Goal: Task Accomplishment & Management: Manage account settings

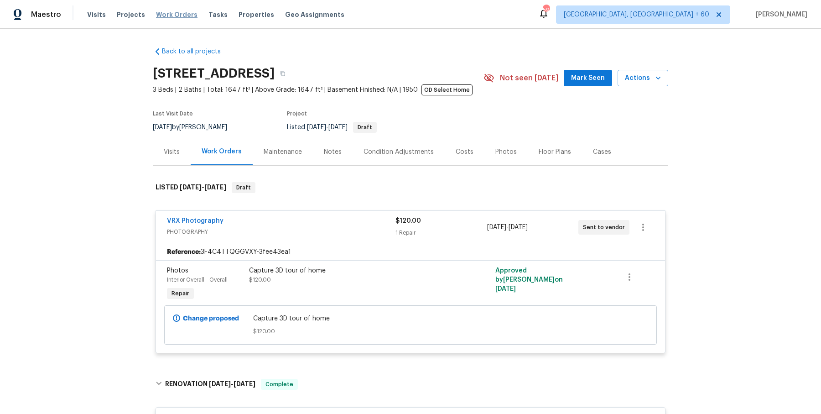
click at [174, 19] on div "Visits Projects Work Orders Tasks Properties Geo Assignments" at bounding box center [221, 14] width 268 height 18
click at [183, 13] on span "Work Orders" at bounding box center [177, 14] width 42 height 9
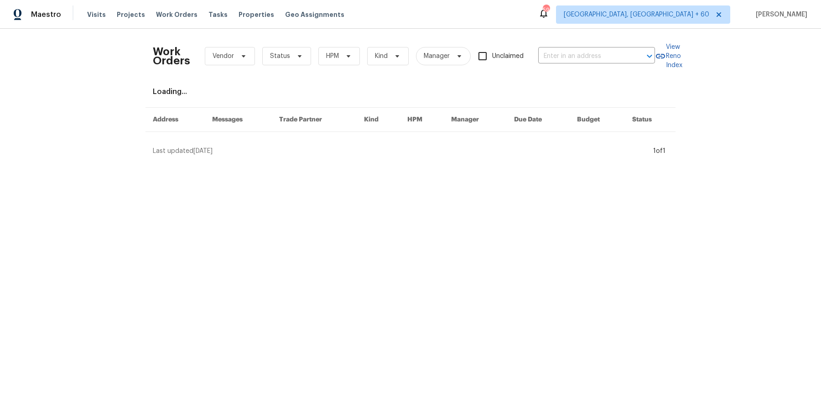
click at [576, 64] on div "Work Orders Vendor Status HPM Kind Manager Unclaimed ​" at bounding box center [404, 56] width 502 height 40
click at [576, 63] on div "Work Orders Vendor Status HPM Kind Manager Unclaimed ​" at bounding box center [404, 56] width 502 height 40
click at [579, 57] on input "text" at bounding box center [583, 56] width 91 height 14
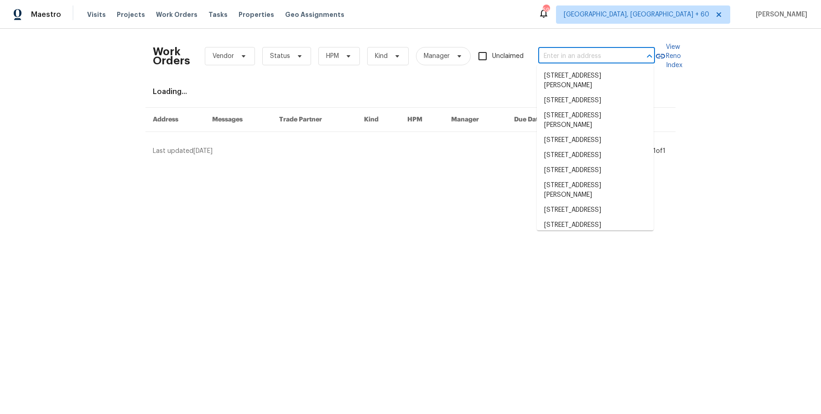
paste input "[STREET_ADDRESS][PERSON_NAME]"
type input "[STREET_ADDRESS][PERSON_NAME]"
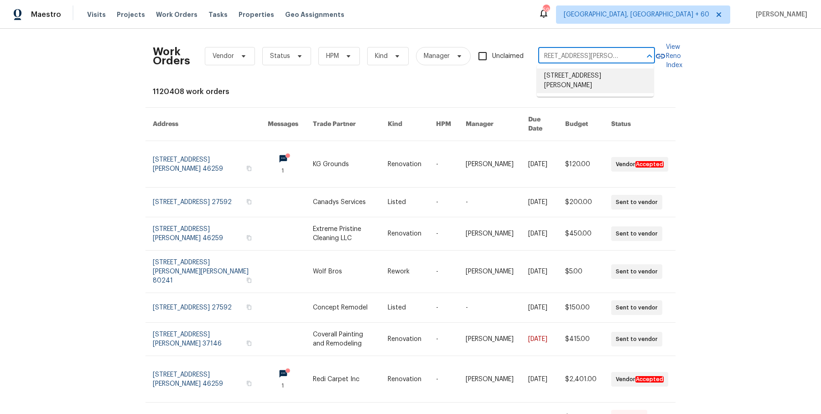
click at [577, 74] on li "[STREET_ADDRESS][PERSON_NAME]" at bounding box center [595, 80] width 117 height 25
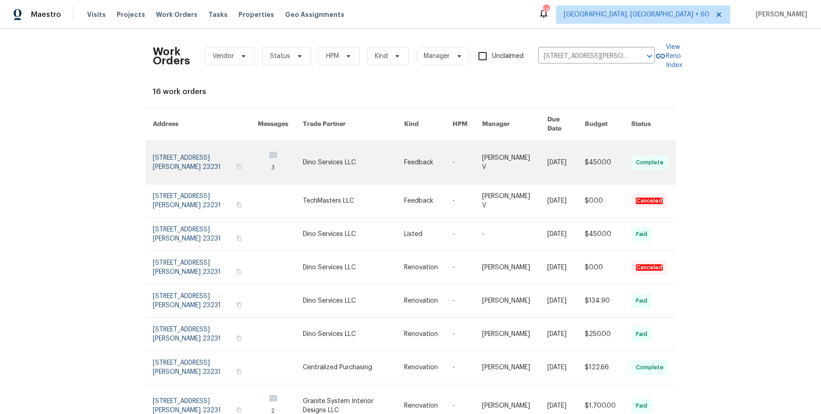
click at [350, 143] on link at bounding box center [353, 162] width 101 height 43
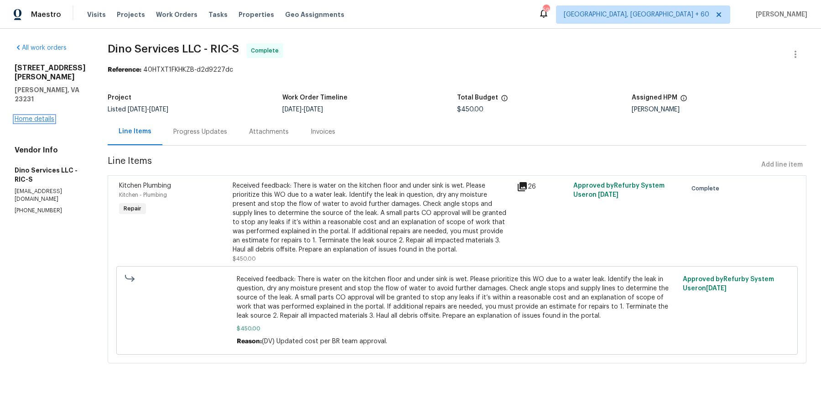
click at [35, 116] on link "Home details" at bounding box center [35, 119] width 40 height 6
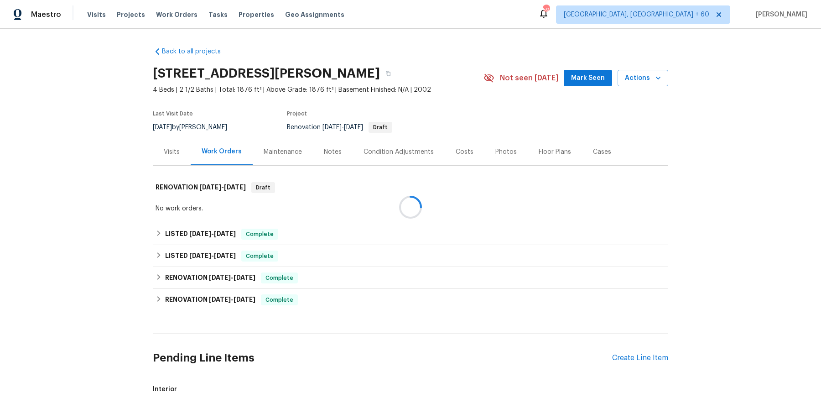
click at [267, 235] on div at bounding box center [410, 207] width 821 height 414
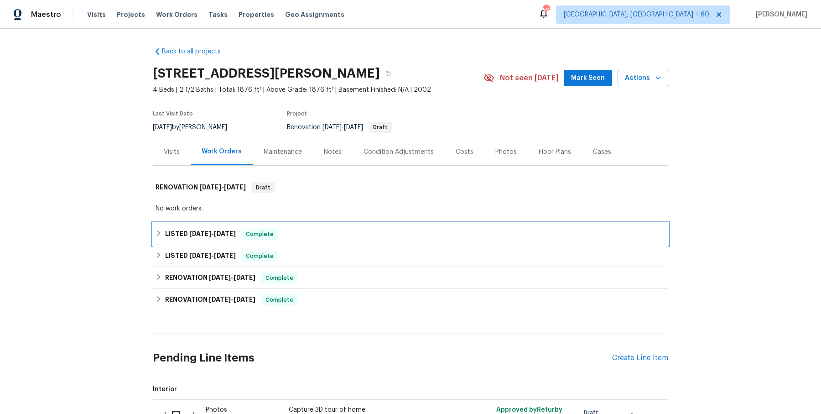
click at [320, 237] on div "LISTED [DATE] - [DATE] Complete" at bounding box center [411, 234] width 510 height 11
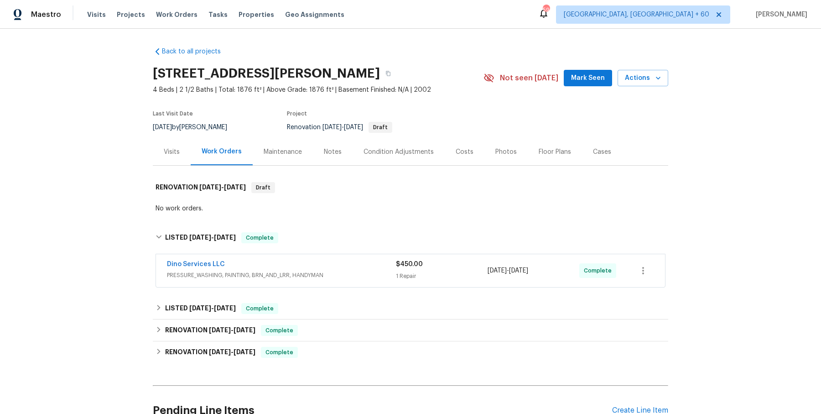
click at [320, 273] on span "PRESSURE_WASHING, PAINTING, BRN_AND_LRR, HANDYMAN" at bounding box center [281, 275] width 229 height 9
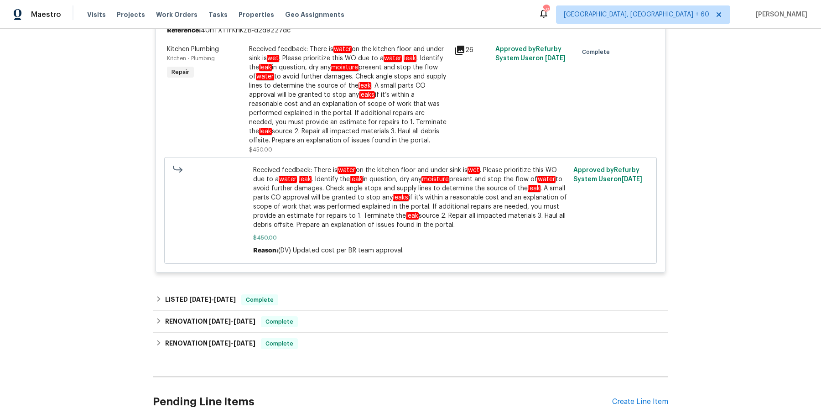
scroll to position [276, 0]
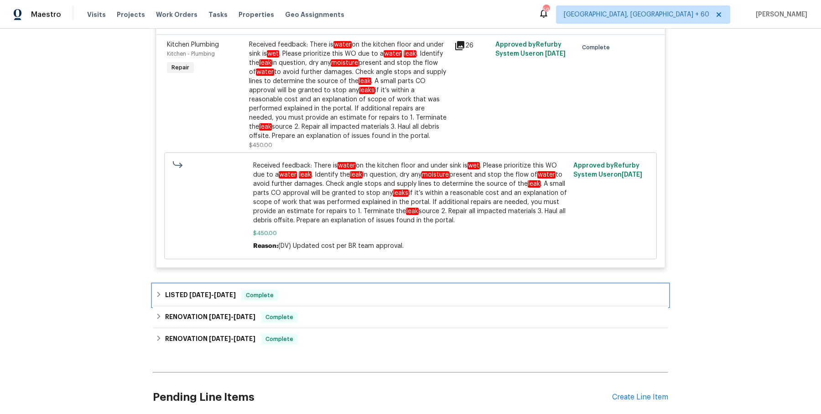
click at [310, 285] on div "LISTED [DATE] - [DATE] Complete" at bounding box center [411, 295] width 516 height 22
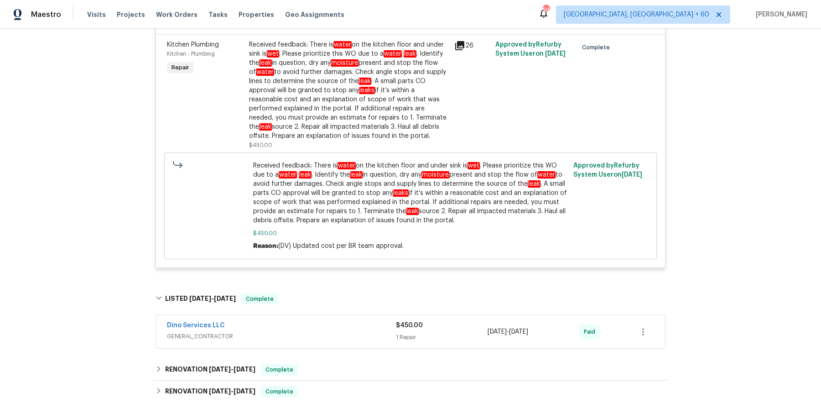
click at [301, 322] on div "Dino Services LLC" at bounding box center [281, 326] width 229 height 11
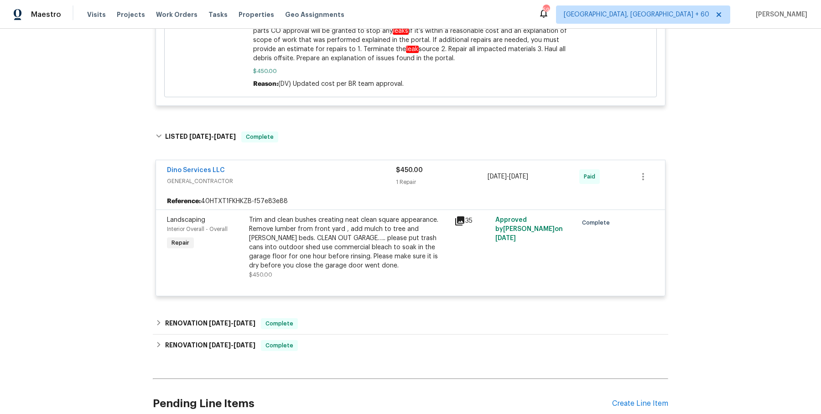
scroll to position [485, 0]
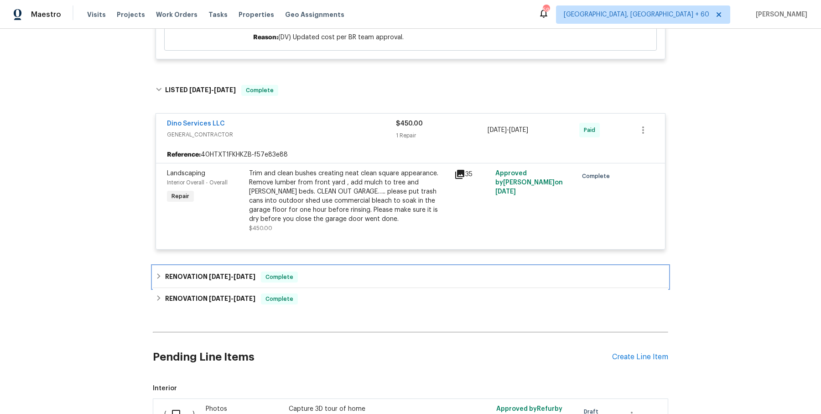
click at [311, 282] on div "RENOVATION [DATE] - [DATE] Complete" at bounding box center [411, 277] width 516 height 22
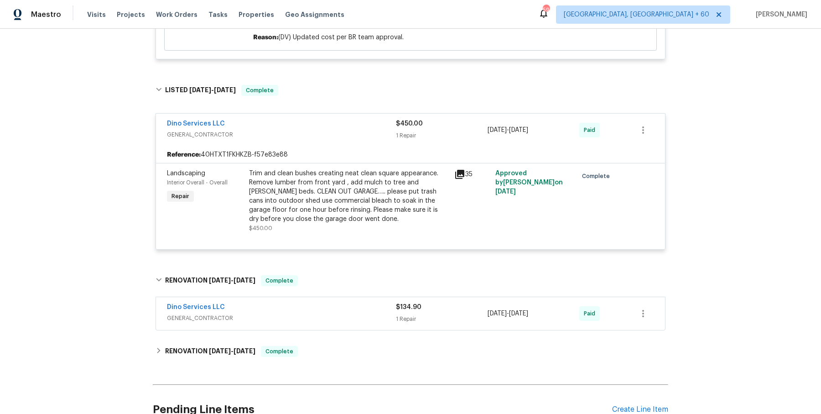
click at [311, 311] on div "Dino Services LLC" at bounding box center [281, 308] width 229 height 11
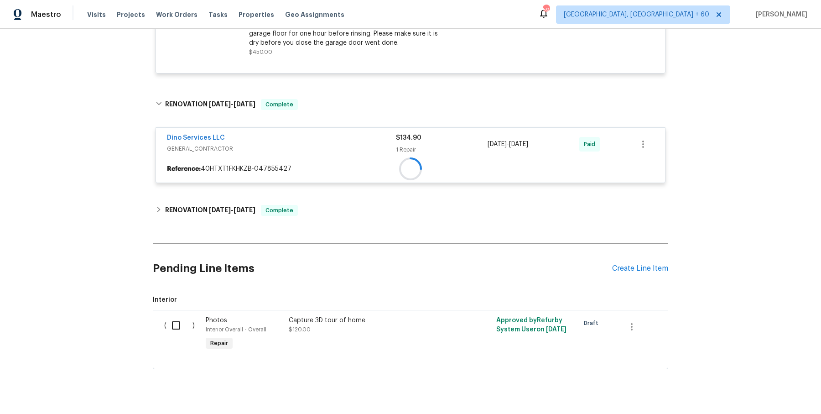
scroll to position [676, 0]
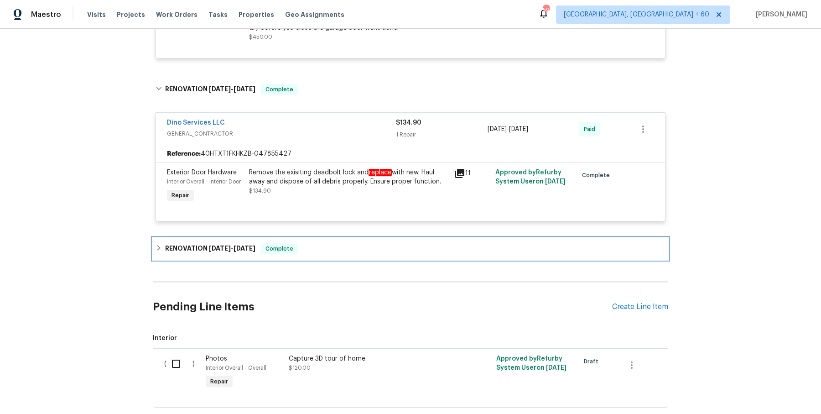
click at [313, 245] on div "RENOVATION [DATE] - [DATE] Complete" at bounding box center [411, 248] width 510 height 11
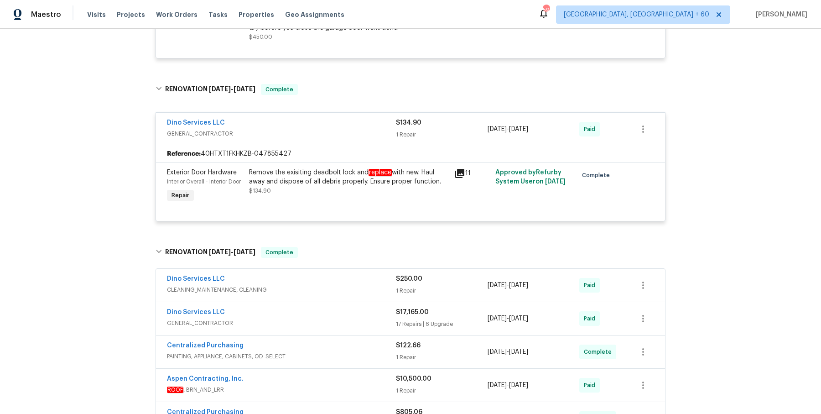
click at [331, 277] on div "Dino Services LLC" at bounding box center [281, 279] width 229 height 11
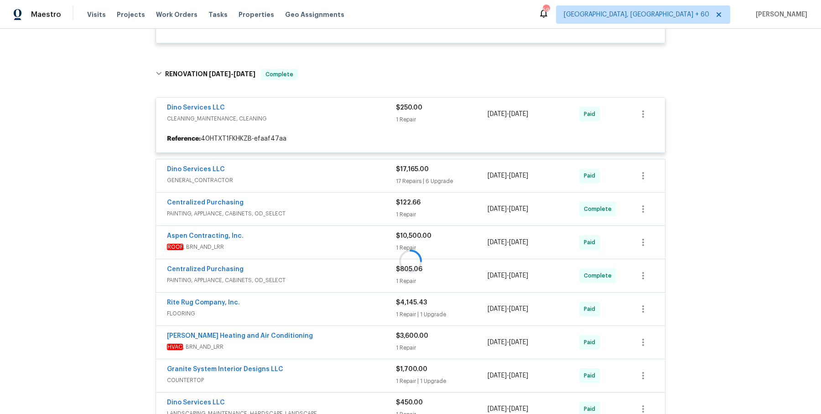
scroll to position [855, 0]
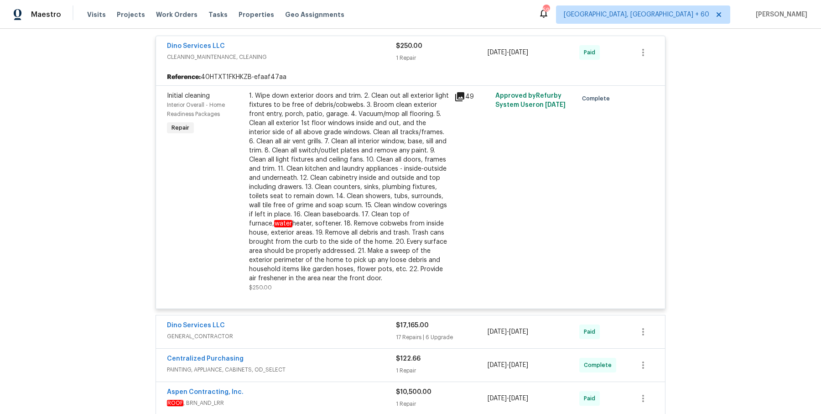
click at [343, 321] on div "Dino Services LLC" at bounding box center [281, 326] width 229 height 11
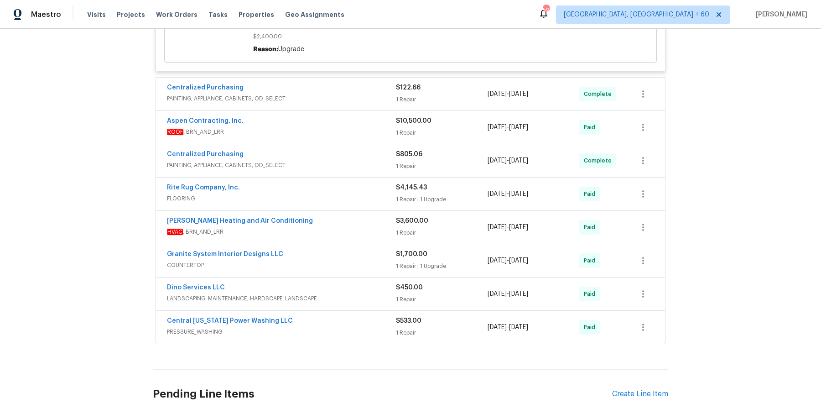
scroll to position [3043, 0]
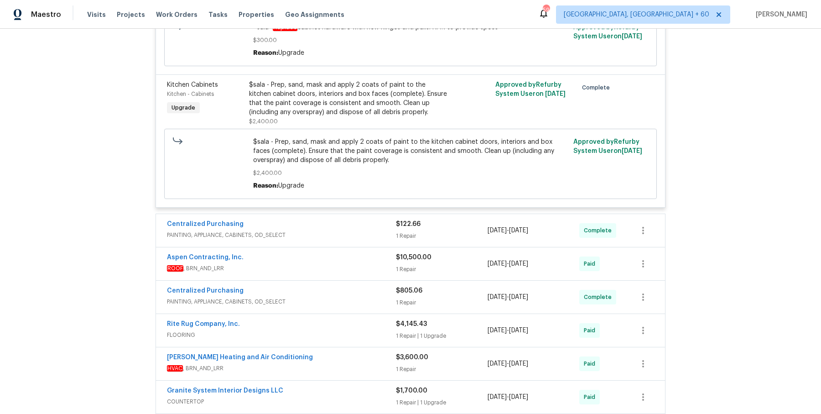
click at [326, 230] on span "PAINTING, APPLIANCE, CABINETS, OD_SELECT" at bounding box center [281, 234] width 229 height 9
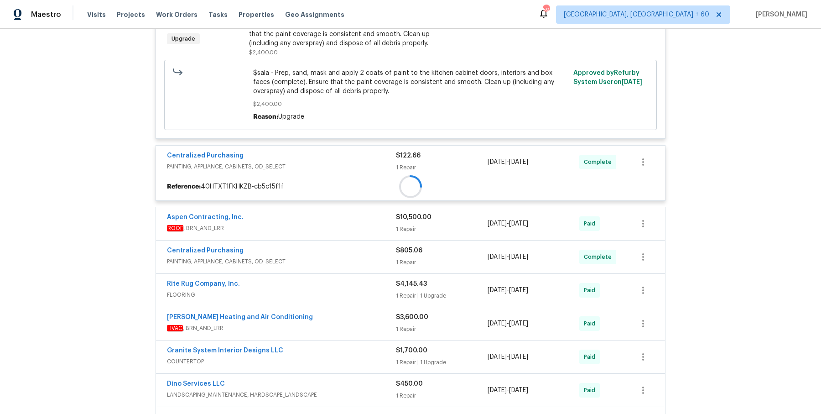
scroll to position [3122, 0]
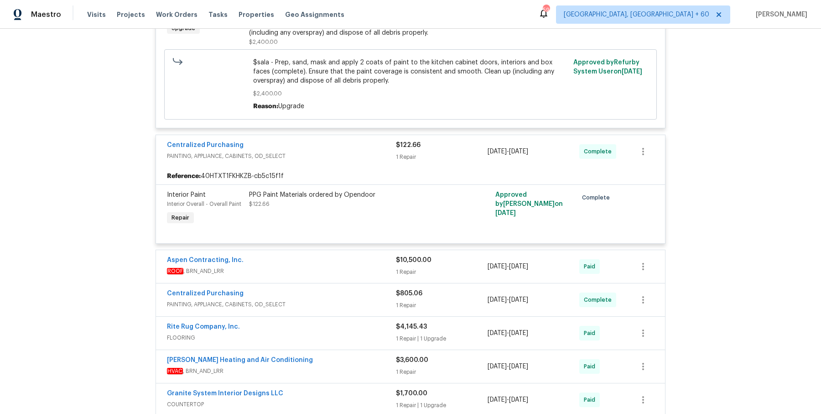
click at [323, 256] on div "Aspen Contracting, Inc." at bounding box center [281, 261] width 229 height 11
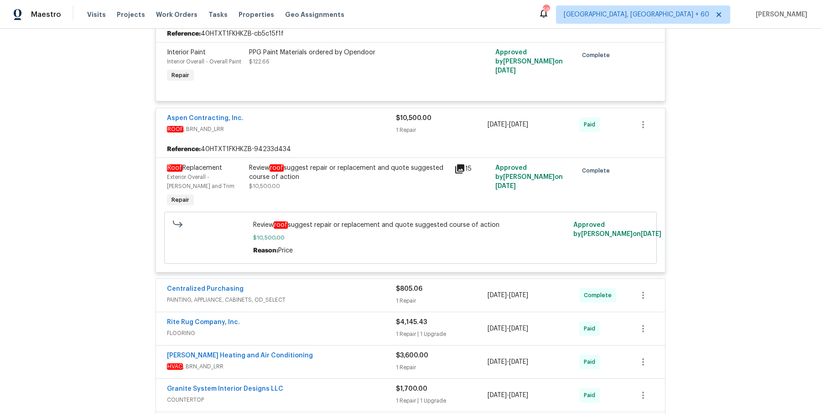
click at [314, 284] on div "Centralized Purchasing" at bounding box center [281, 289] width 229 height 11
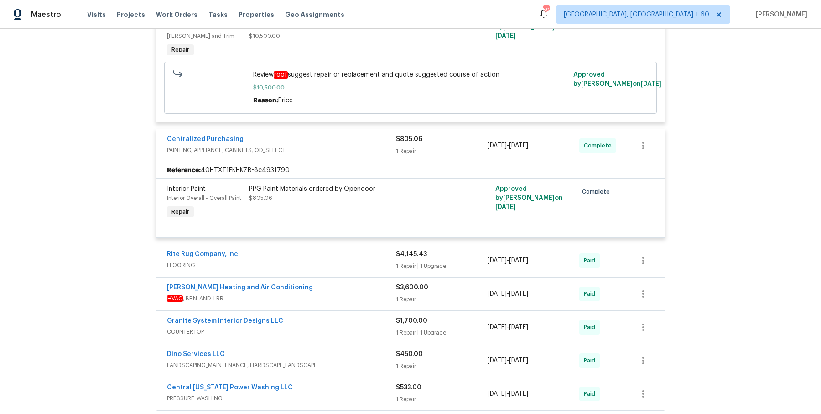
click at [325, 261] on span "FLOORING" at bounding box center [281, 265] width 229 height 9
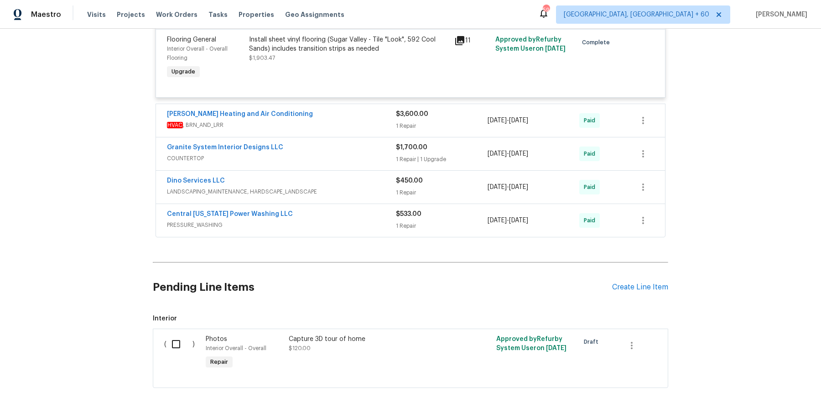
scroll to position [3784, 0]
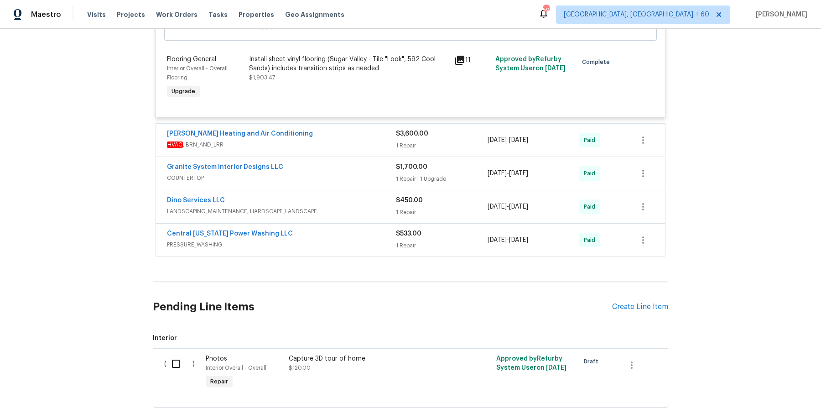
click at [333, 140] on span "HVAC , BRN_AND_LRR" at bounding box center [281, 144] width 229 height 9
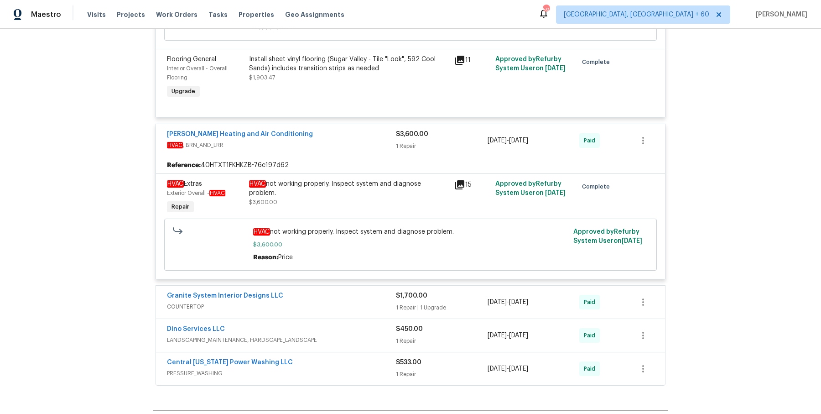
click at [327, 291] on div "Granite System Interior Designs LLC" at bounding box center [281, 296] width 229 height 11
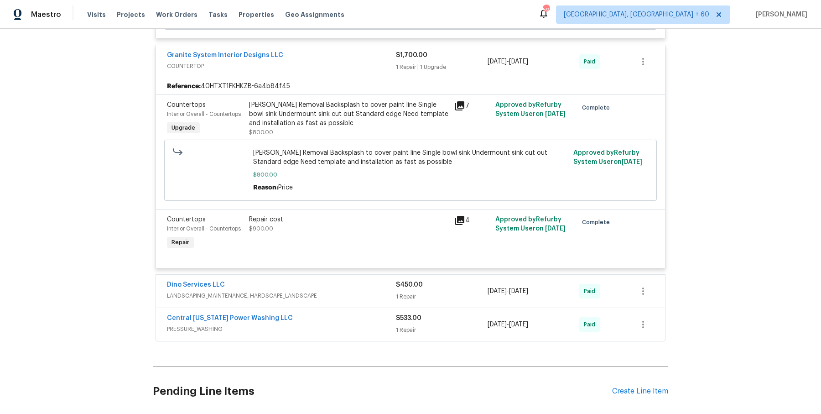
scroll to position [4155, 0]
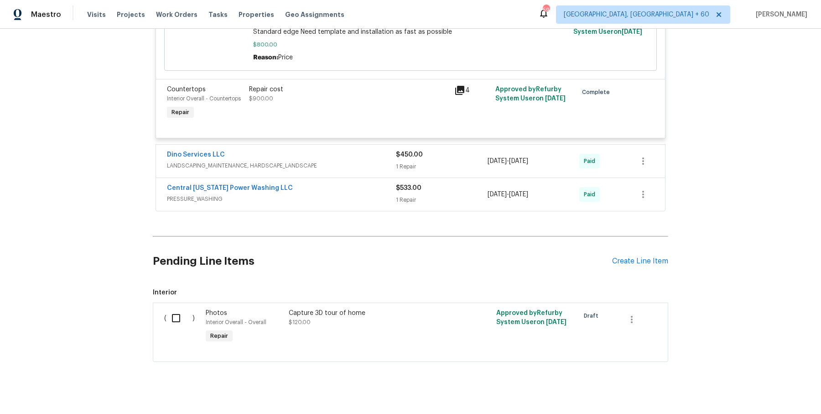
click at [380, 161] on span "LANDSCAPING_MAINTENANCE, HARDSCAPE_LANDSCAPE" at bounding box center [281, 165] width 229 height 9
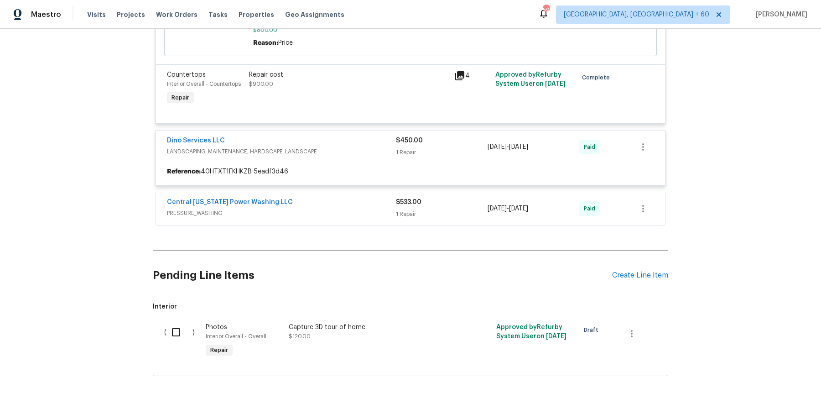
scroll to position [4173, 0]
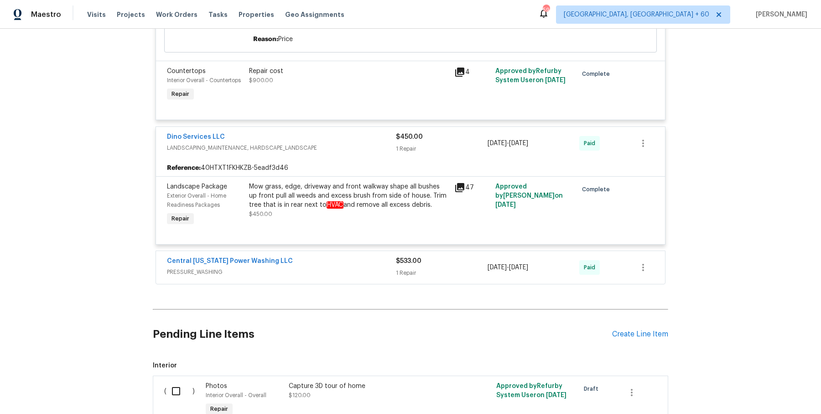
click at [371, 257] on div "Central [US_STATE] Power Washing LLC" at bounding box center [281, 261] width 229 height 11
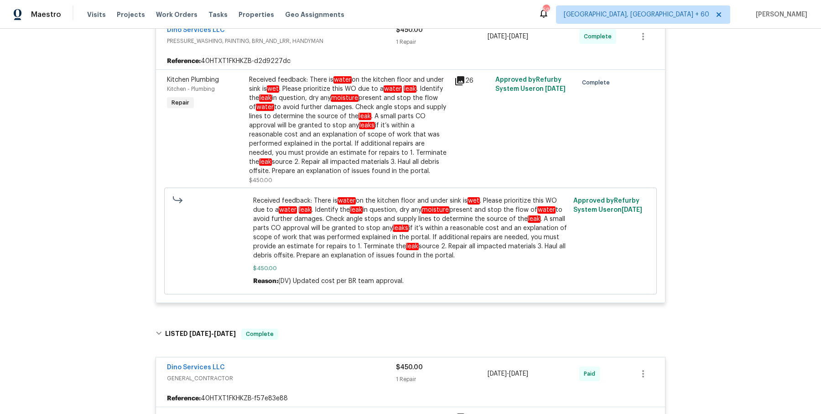
scroll to position [237, 0]
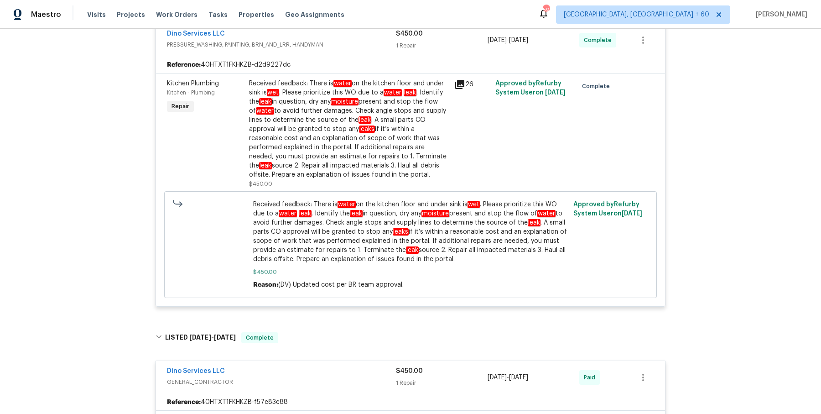
click at [326, 138] on div "Received feedback: There is water on the kitchen floor and under sink is wet . …" at bounding box center [349, 129] width 200 height 100
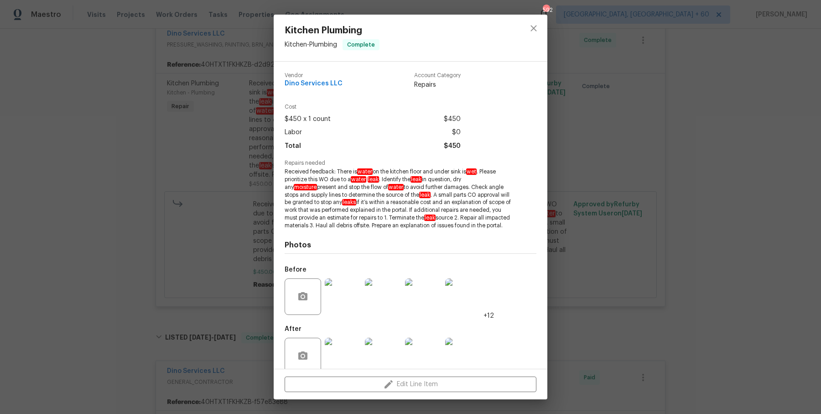
click at [572, 164] on div "Kitchen Plumbing Kitchen - Plumbing Complete Vendor Dino Services LLC Account C…" at bounding box center [410, 207] width 821 height 414
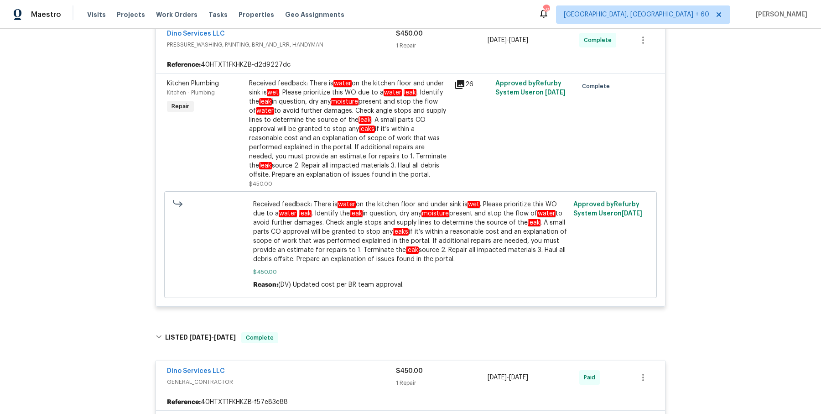
click at [320, 132] on div "Received feedback: There is water on the kitchen floor and under sink is wet . …" at bounding box center [349, 129] width 200 height 100
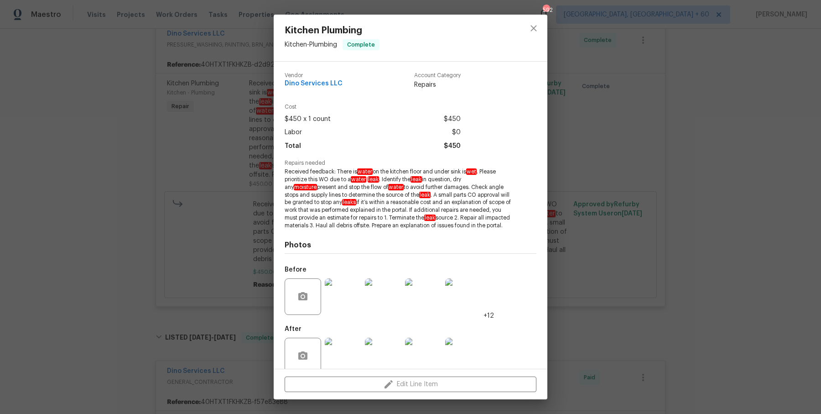
click at [626, 164] on div "Kitchen Plumbing Kitchen - Plumbing Complete Vendor Dino Services LLC Account C…" at bounding box center [410, 207] width 821 height 414
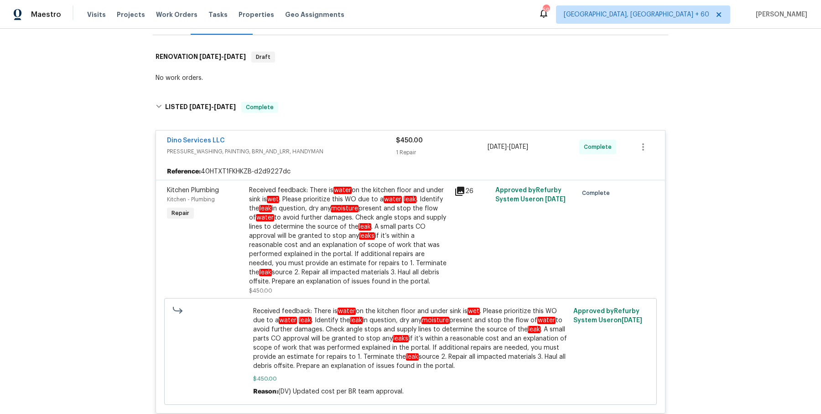
scroll to position [192, 0]
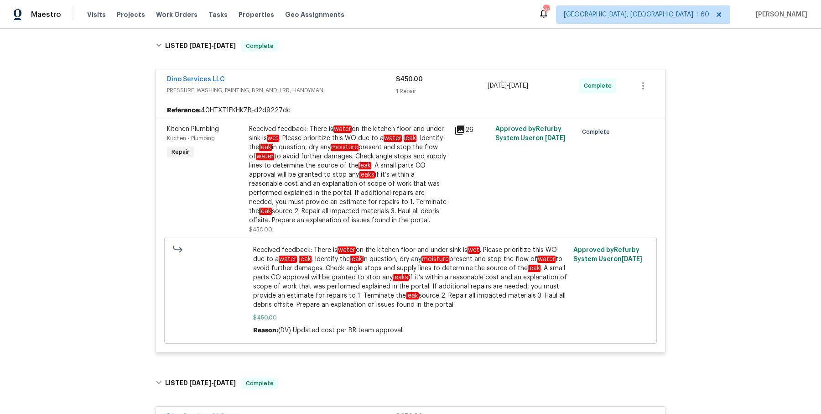
click at [354, 167] on div "Received feedback: There is water on the kitchen floor and under sink is wet . …" at bounding box center [349, 175] width 200 height 100
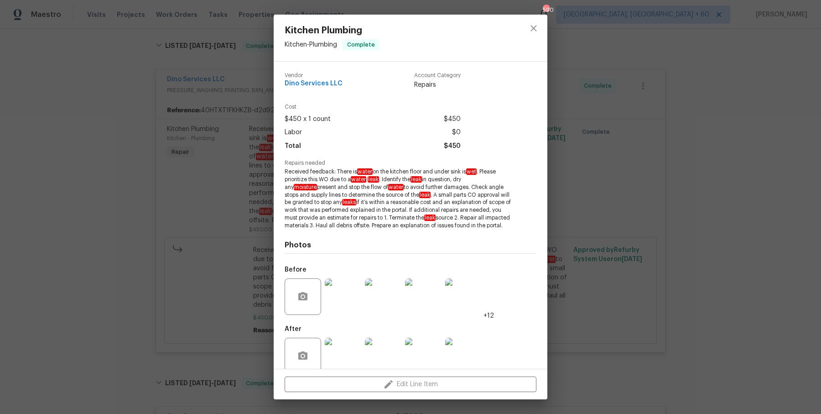
click at [316, 170] on span "Received feedback: There is water on the kitchen floor and under sink is wet . …" at bounding box center [398, 198] width 227 height 61
drag, startPoint x: 282, startPoint y: 170, endPoint x: 291, endPoint y: 173, distance: 9.7
click at [291, 173] on div "Vendor Dino Services LLC Account Category Repairs Cost $450 x 1 count $450 Labo…" at bounding box center [411, 215] width 274 height 307
click at [282, 169] on div "Vendor Dino Services LLC Account Category Repairs Cost $450 x 1 count $450 Labo…" at bounding box center [411, 215] width 274 height 307
drag, startPoint x: 282, startPoint y: 169, endPoint x: 309, endPoint y: 232, distance: 68.7
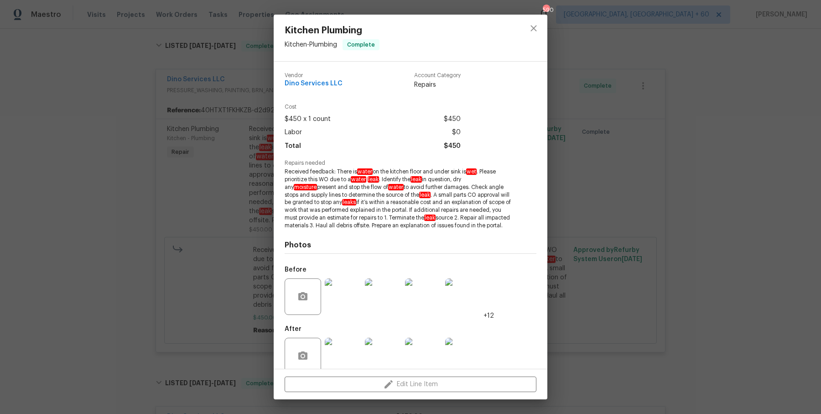
click at [309, 232] on div "Vendor Dino Services LLC Account Category Repairs Cost $450 x 1 count $450 Labo…" at bounding box center [411, 215] width 274 height 307
click at [309, 229] on span "Received feedback: There is water on the kitchen floor and under sink is wet . …" at bounding box center [398, 198] width 227 height 61
drag, startPoint x: 326, startPoint y: 235, endPoint x: 284, endPoint y: 173, distance: 73.9
click at [284, 173] on div "Vendor Dino Services LLC Account Category Repairs Cost $450 x 1 count $450 Labo…" at bounding box center [411, 215] width 274 height 307
click at [247, 176] on div "Kitchen Plumbing Kitchen - Plumbing Complete Vendor Dino Services LLC Account C…" at bounding box center [410, 207] width 821 height 414
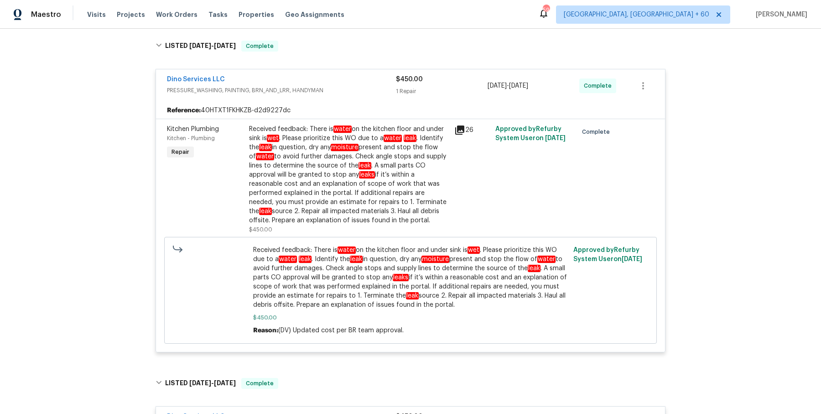
click at [290, 162] on div "Received feedback: There is water on the kitchen floor and under sink is wet . …" at bounding box center [349, 175] width 200 height 100
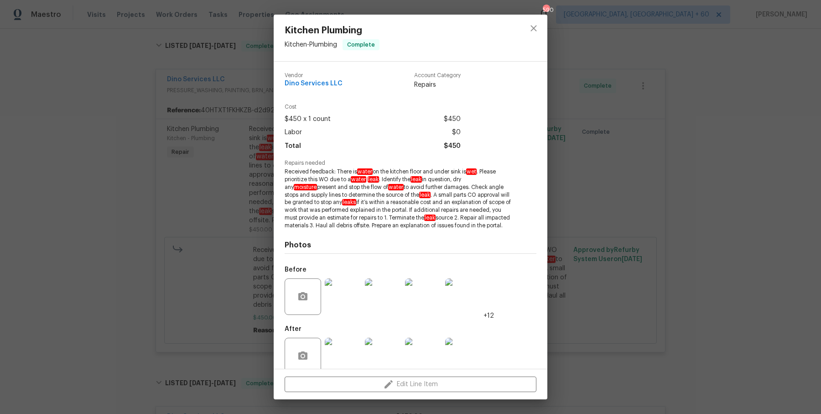
drag, startPoint x: 285, startPoint y: 169, endPoint x: 312, endPoint y: 230, distance: 66.4
click at [312, 229] on span "Received feedback: There is water on the kitchen floor and under sink is wet . …" at bounding box center [398, 198] width 227 height 61
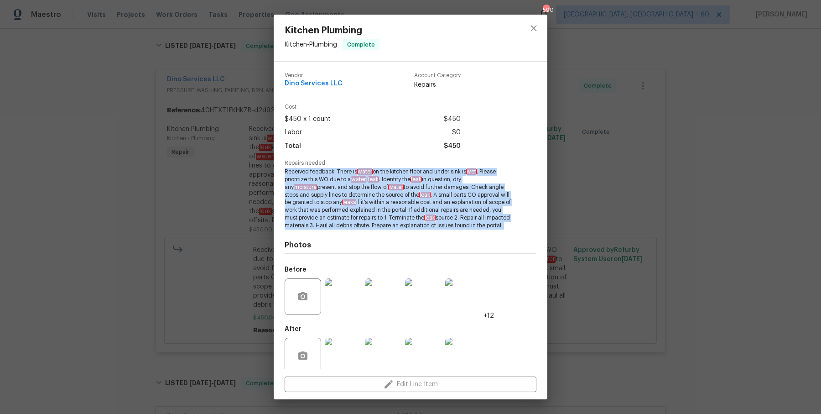
drag, startPoint x: 316, startPoint y: 238, endPoint x: 280, endPoint y: 170, distance: 77.2
click at [280, 170] on div "Vendor Dino Services LLC Account Category Repairs Cost $450 x 1 count $450 Labo…" at bounding box center [411, 215] width 274 height 307
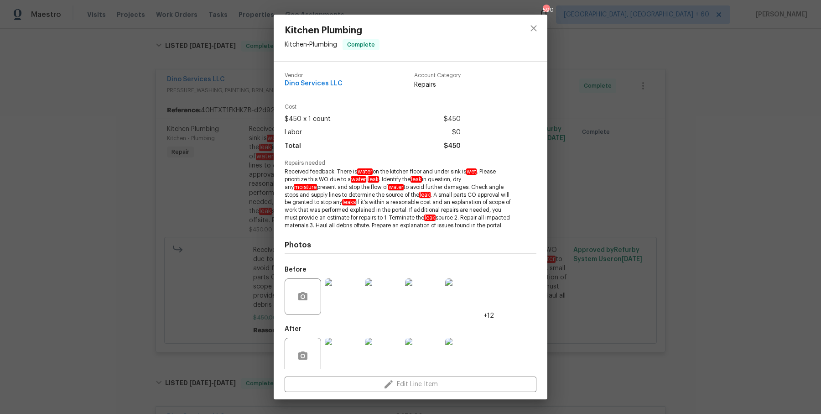
click at [301, 183] on span "Received feedback: There is water on the kitchen floor and under sink is wet . …" at bounding box center [398, 198] width 227 height 61
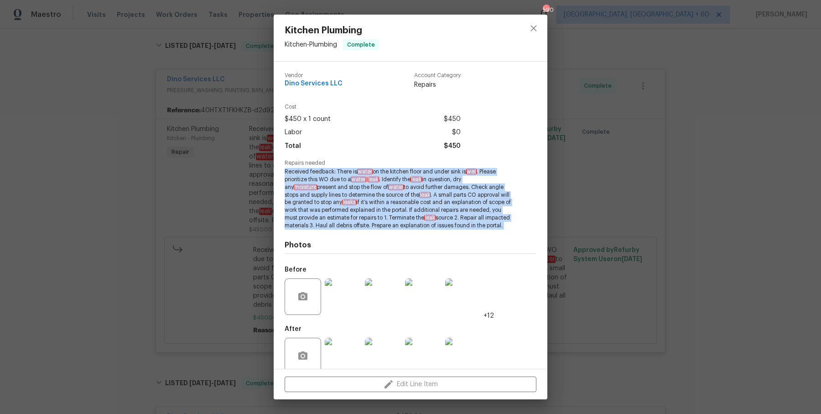
drag, startPoint x: 284, startPoint y: 170, endPoint x: 319, endPoint y: 241, distance: 79.2
click at [319, 241] on div "Vendor Dino Services LLC Account Category Repairs Cost $450 x 1 count $450 Labo…" at bounding box center [411, 222] width 252 height 314
click at [319, 241] on div "Photos Before +12 After +6" at bounding box center [411, 305] width 252 height 150
drag, startPoint x: 283, startPoint y: 171, endPoint x: 318, endPoint y: 233, distance: 70.7
click at [318, 233] on div "Vendor Dino Services LLC Account Category Repairs Cost $450 x 1 count $450 Labo…" at bounding box center [411, 215] width 274 height 307
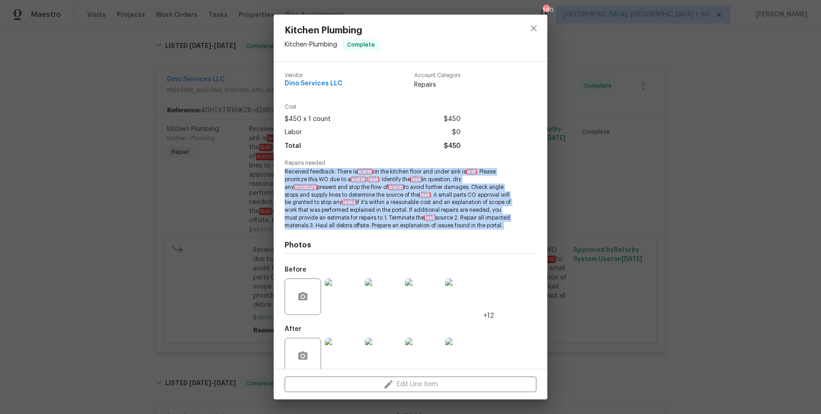
click at [318, 229] on span "Received feedback: There is water on the kitchen floor and under sink is wet . …" at bounding box center [398, 198] width 227 height 61
drag, startPoint x: 318, startPoint y: 233, endPoint x: 284, endPoint y: 175, distance: 67.1
click at [285, 175] on span "Received feedback: There is water on the kitchen floor and under sink is wet . …" at bounding box center [398, 198] width 227 height 61
drag, startPoint x: 282, startPoint y: 172, endPoint x: 313, endPoint y: 240, distance: 73.7
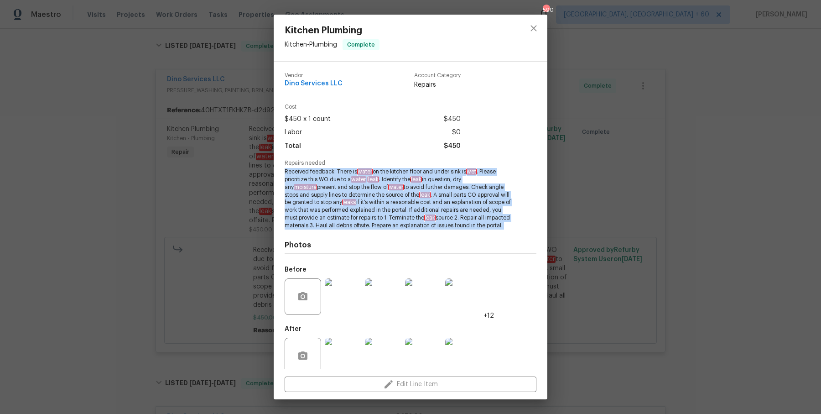
click at [313, 240] on div "Vendor Dino Services LLC Account Category Repairs Cost $450 x 1 count $450 Labo…" at bounding box center [411, 215] width 274 height 307
click at [313, 240] on div "Photos Before +12 After +6" at bounding box center [411, 305] width 252 height 150
drag, startPoint x: 315, startPoint y: 235, endPoint x: 276, endPoint y: 168, distance: 78.1
click at [276, 168] on div "Vendor Dino Services LLC Account Category Repairs Cost $450 x 1 count $450 Labo…" at bounding box center [411, 215] width 274 height 307
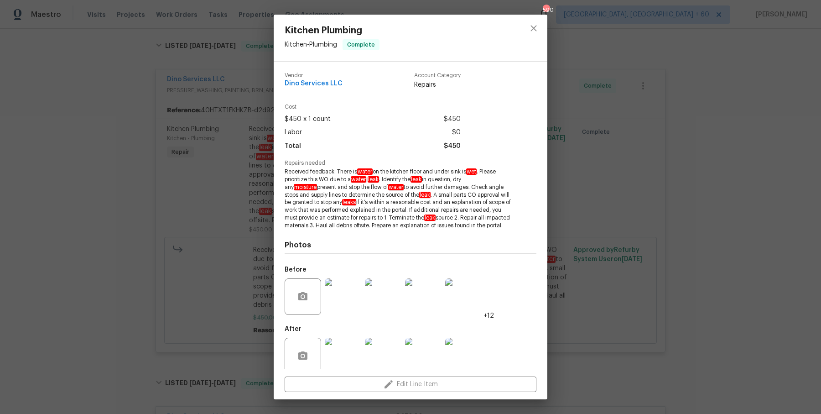
click at [327, 184] on span "Received feedback: There is water on the kitchen floor and under sink is wet . …" at bounding box center [398, 198] width 227 height 61
click at [287, 171] on span "Received feedback: There is water on the kitchen floor and under sink is wet . …" at bounding box center [398, 198] width 227 height 61
drag, startPoint x: 285, startPoint y: 171, endPoint x: 311, endPoint y: 235, distance: 68.6
click at [311, 229] on span "Received feedback: There is water on the kitchen floor and under sink is wet . …" at bounding box center [398, 198] width 227 height 61
click at [312, 229] on span "Received feedback: There is water on the kitchen floor and under sink is wet . …" at bounding box center [398, 198] width 227 height 61
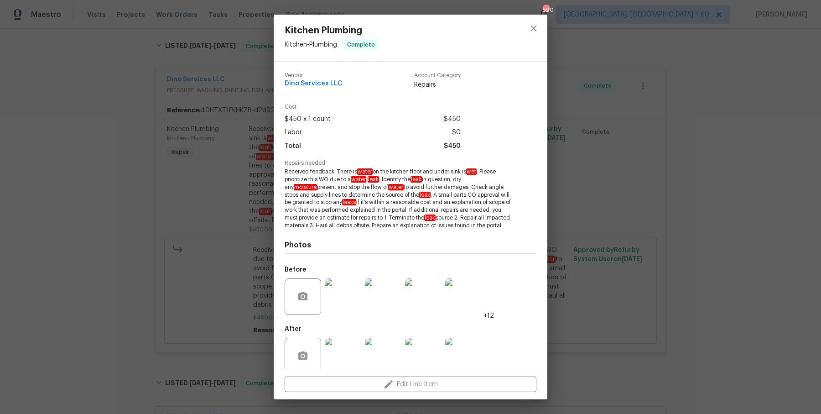
drag, startPoint x: 314, startPoint y: 235, endPoint x: 280, endPoint y: 169, distance: 73.9
click at [280, 169] on div "Vendor Dino Services LLC Account Category Repairs Cost $450 x 1 count $450 Labo…" at bounding box center [411, 215] width 274 height 307
click at [302, 188] on span "Received feedback: There is water on the kitchen floor and under sink is wet . …" at bounding box center [398, 198] width 227 height 61
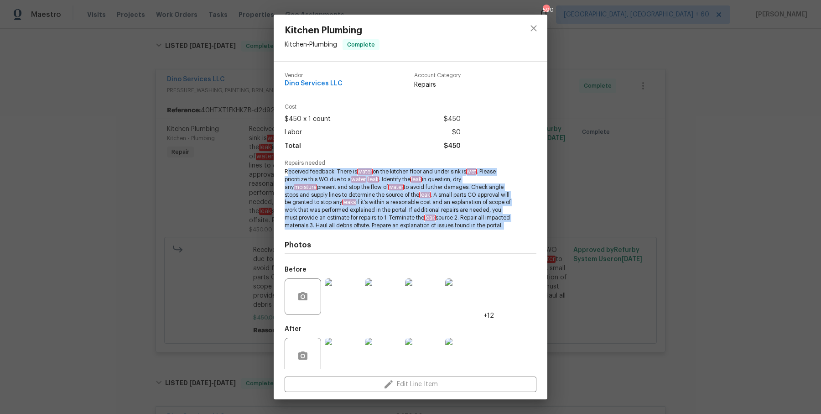
drag, startPoint x: 287, startPoint y: 172, endPoint x: 313, endPoint y: 239, distance: 70.9
click at [313, 239] on div "Vendor Dino Services LLC Account Category Repairs Cost $450 x 1 count $450 Labo…" at bounding box center [411, 222] width 252 height 314
click at [313, 239] on div "Photos Before +12 After +6" at bounding box center [411, 305] width 252 height 150
drag, startPoint x: 314, startPoint y: 235, endPoint x: 286, endPoint y: 175, distance: 66.7
click at [286, 175] on span "Received feedback: There is water on the kitchen floor and under sink is wet . …" at bounding box center [398, 198] width 227 height 61
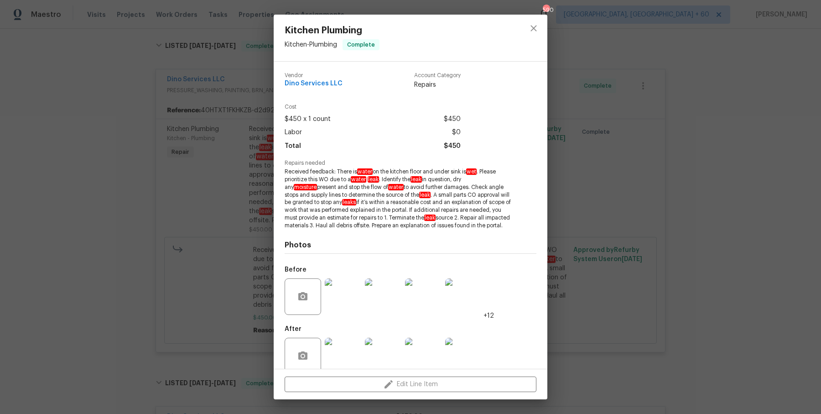
click at [292, 194] on span "Received feedback: There is water on the kitchen floor and under sink is wet . …" at bounding box center [398, 198] width 227 height 61
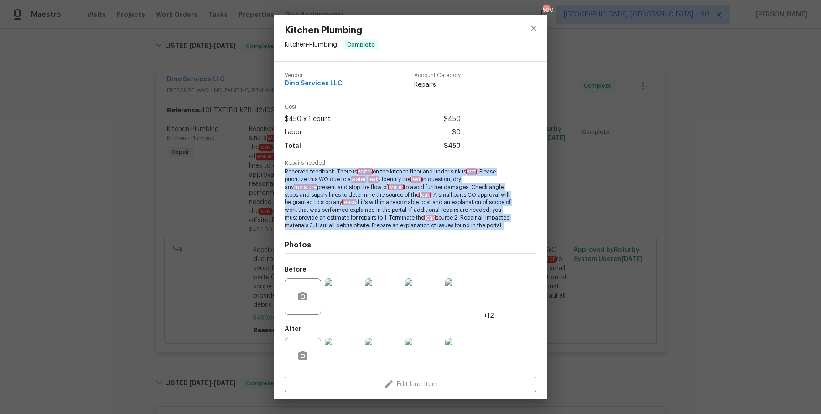
drag, startPoint x: 284, startPoint y: 172, endPoint x: 314, endPoint y: 247, distance: 81.3
click at [314, 247] on div "Vendor Dino Services LLC Account Category Repairs Cost $450 x 1 count $450 Labo…" at bounding box center [411, 215] width 274 height 307
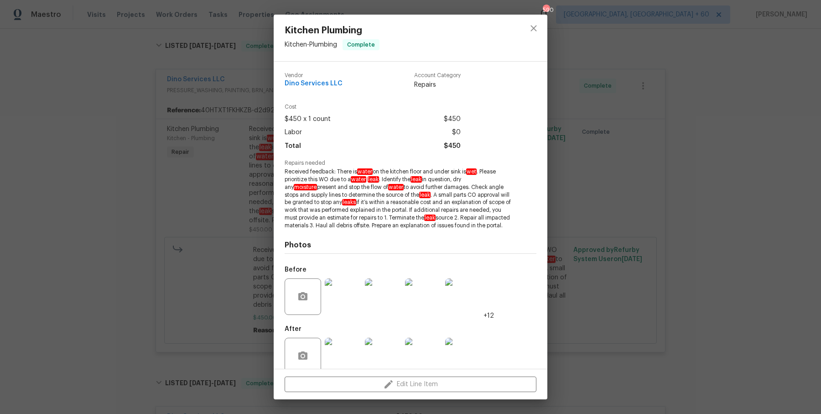
click at [321, 238] on div "Photos Before +12 After +6" at bounding box center [411, 305] width 252 height 150
drag, startPoint x: 313, startPoint y: 231, endPoint x: 277, endPoint y: 168, distance: 73.0
click at [277, 168] on div "Vendor Dino Services LLC Account Category Repairs Cost $450 x 1 count $450 Labo…" at bounding box center [411, 215] width 274 height 307
click at [308, 183] on span "Received feedback: There is water on the kitchen floor and under sink is wet . …" at bounding box center [398, 198] width 227 height 61
drag, startPoint x: 286, startPoint y: 171, endPoint x: 343, endPoint y: 247, distance: 95.5
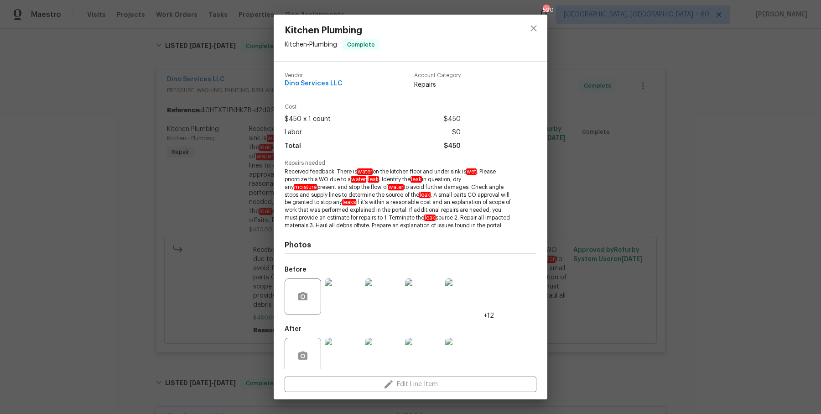
click at [343, 247] on div "Vendor Dino Services LLC Account Category Repairs Cost $450 x 1 count $450 Labo…" at bounding box center [411, 222] width 252 height 314
click at [343, 238] on div "Photos Before +12 After +6" at bounding box center [411, 305] width 252 height 150
click at [566, 163] on div "Kitchen Plumbing Kitchen - Plumbing Complete Vendor Dino Services LLC Account C…" at bounding box center [410, 207] width 821 height 414
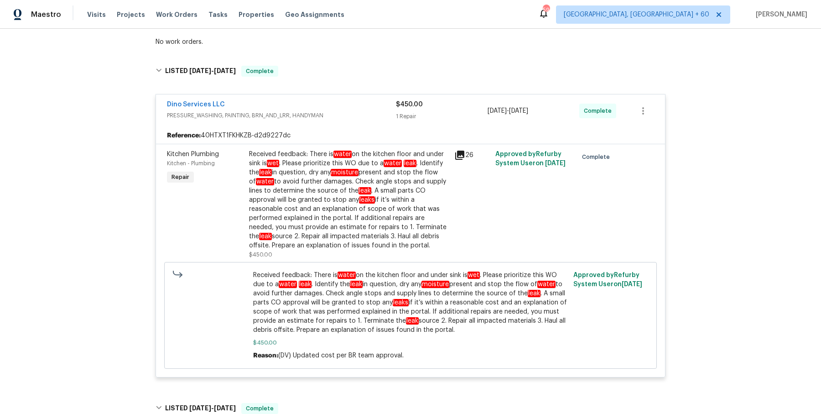
scroll to position [169, 0]
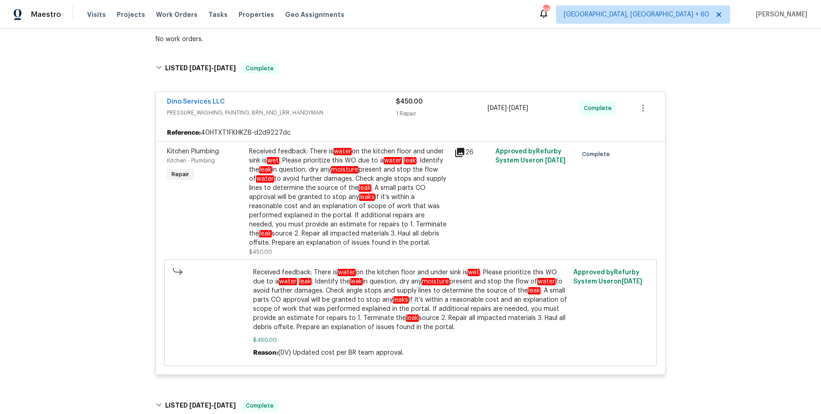
click at [455, 196] on div "26" at bounding box center [472, 201] width 41 height 115
click at [400, 184] on div "Received feedback: There is water on the kitchen floor and under sink is wet . …" at bounding box center [349, 197] width 200 height 100
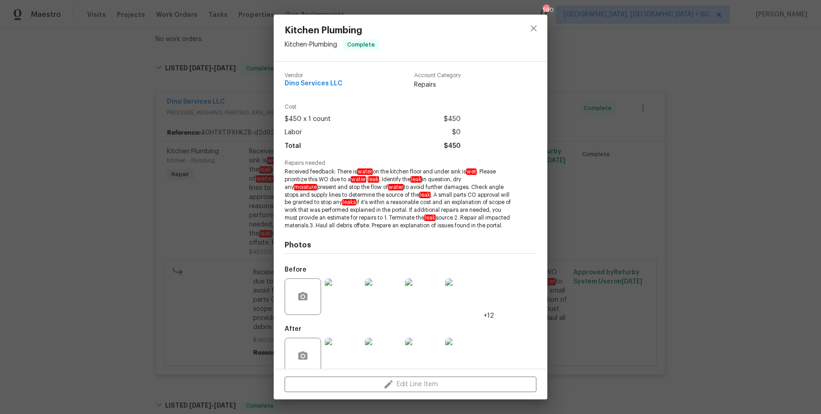
click at [324, 178] on span "Received feedback: There is water on the kitchen floor and under sink is wet . …" at bounding box center [398, 198] width 227 height 61
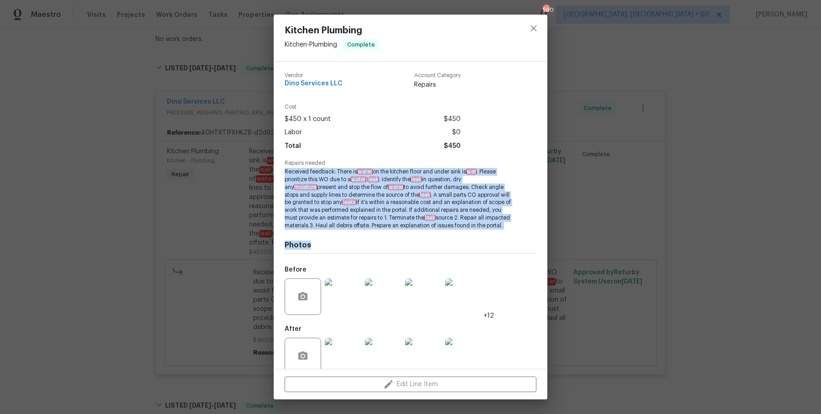
drag, startPoint x: 285, startPoint y: 171, endPoint x: 344, endPoint y: 253, distance: 101.0
click at [344, 253] on div "Vendor Dino Services LLC Account Category Repairs Cost $450 x 1 count $450 Labo…" at bounding box center [411, 222] width 252 height 314
click at [344, 250] on h4 "Photos" at bounding box center [411, 244] width 252 height 9
drag, startPoint x: 322, startPoint y: 238, endPoint x: 282, endPoint y: 170, distance: 78.6
click at [282, 170] on div "Vendor Dino Services LLC Account Category Repairs Cost $450 x 1 count $450 Labo…" at bounding box center [411, 215] width 274 height 307
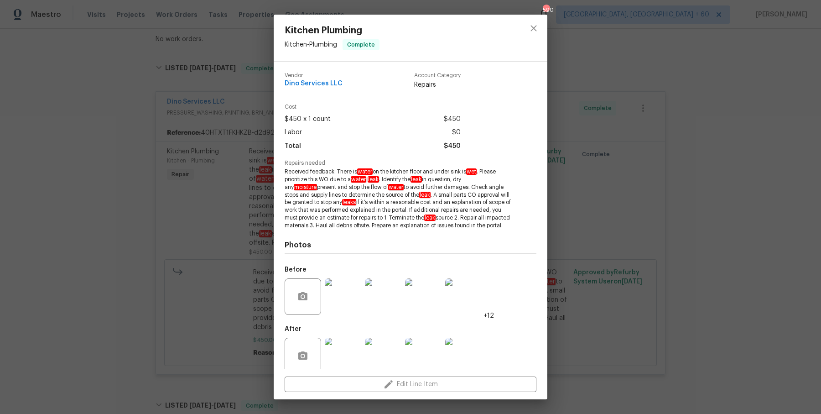
click at [314, 185] on span "Received feedback: There is water on the kitchen floor and under sink is wet . …" at bounding box center [398, 198] width 227 height 61
click at [287, 172] on span "Received feedback: There is water on the kitchen floor and under sink is wet . …" at bounding box center [398, 198] width 227 height 61
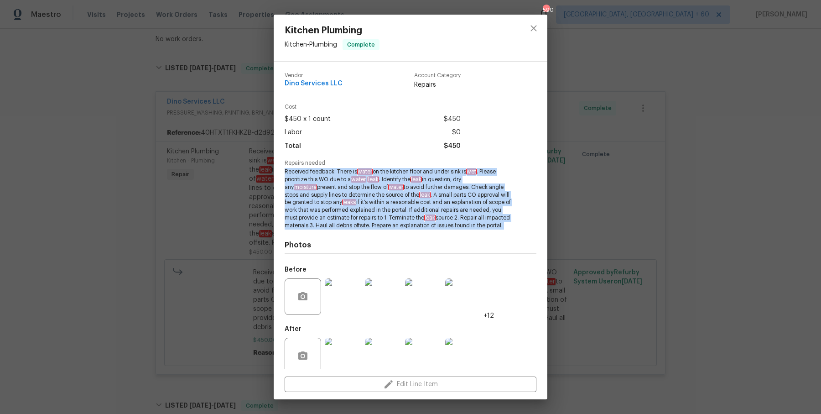
drag, startPoint x: 285, startPoint y: 172, endPoint x: 326, endPoint y: 240, distance: 79.3
click at [326, 240] on div "Vendor Dino Services LLC Account Category Repairs Cost $450 x 1 count $450 Labo…" at bounding box center [411, 222] width 252 height 314
copy span "Received feedback: There is water on the kitchen floor and under sink is wet . …"
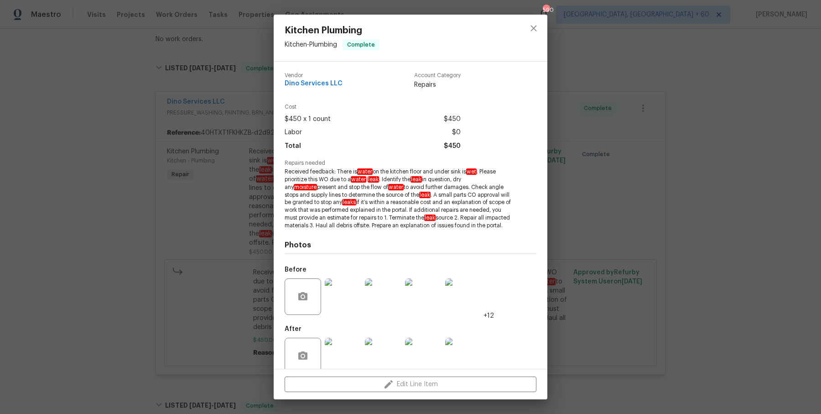
click at [366, 218] on span "Received feedback: There is water on the kitchen floor and under sink is wet . …" at bounding box center [398, 198] width 227 height 61
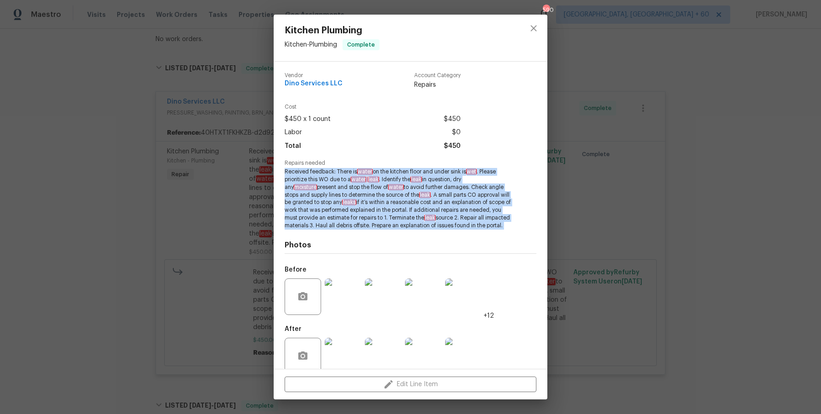
drag, startPoint x: 285, startPoint y: 171, endPoint x: 320, endPoint y: 239, distance: 76.5
click at [320, 239] on div "Vendor Dino Services LLC Account Category Repairs Cost $450 x 1 count $450 Labo…" at bounding box center [411, 222] width 252 height 314
copy span "Received feedback: There is water on the kitchen floor and under sink is wet . …"
